Goal: Find specific page/section: Find specific page/section

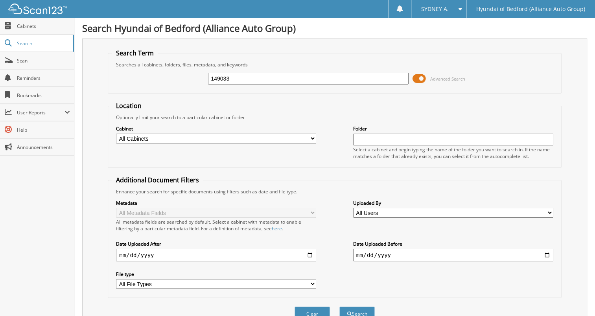
click at [256, 73] on input "149033" at bounding box center [308, 79] width 200 height 12
type input "149422"
click at [339, 307] on button "Search" at bounding box center [356, 314] width 35 height 15
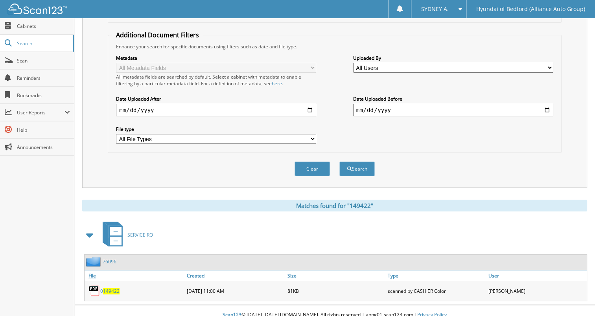
scroll to position [145, 0]
click at [112, 287] on span "149422" at bounding box center [111, 290] width 17 height 7
